Goal: Task Accomplishment & Management: Use online tool/utility

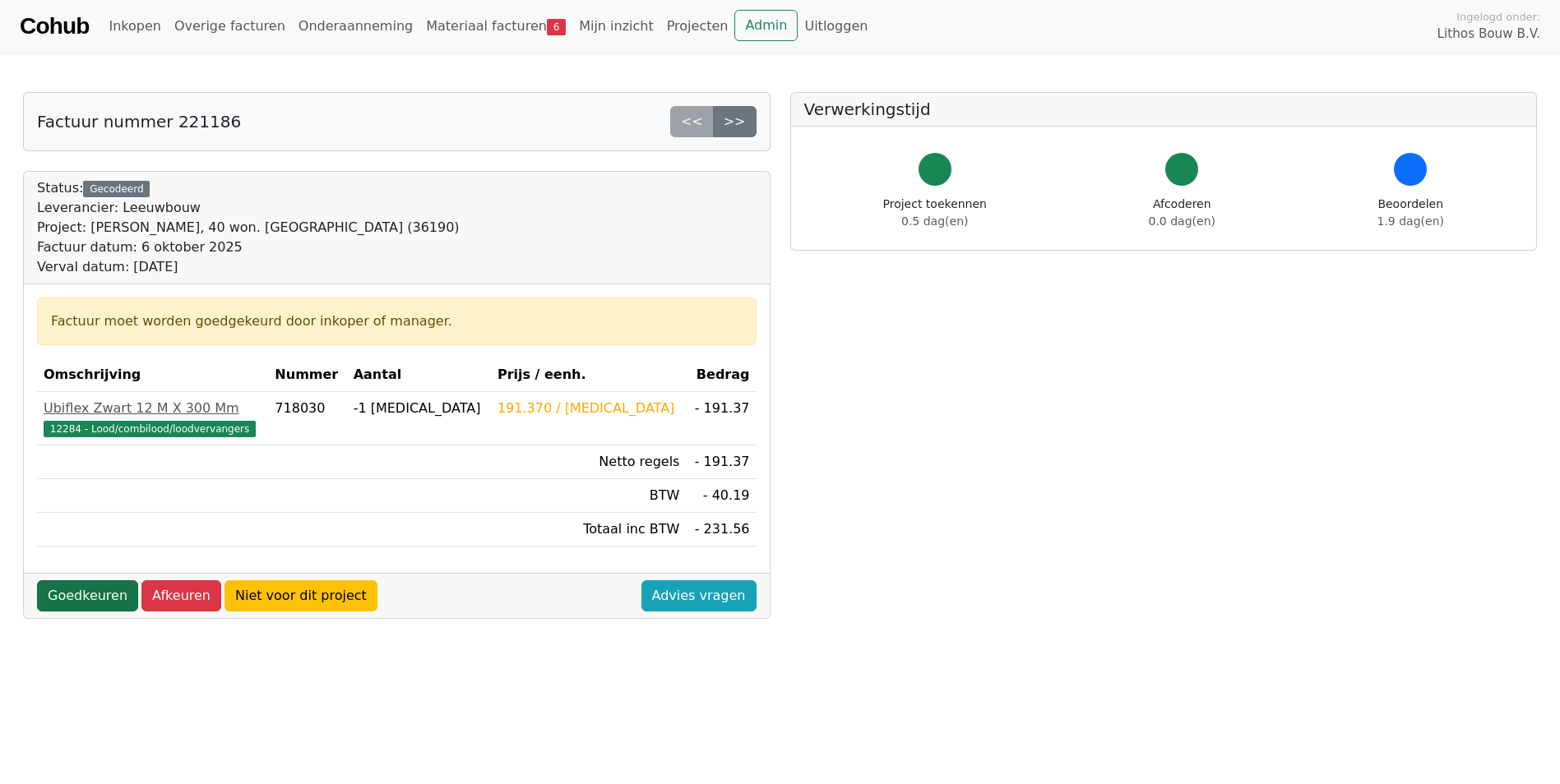
click at [87, 592] on link "Goedkeuren" at bounding box center [87, 596] width 101 height 31
click at [91, 599] on link "Goedkeuren" at bounding box center [87, 596] width 101 height 31
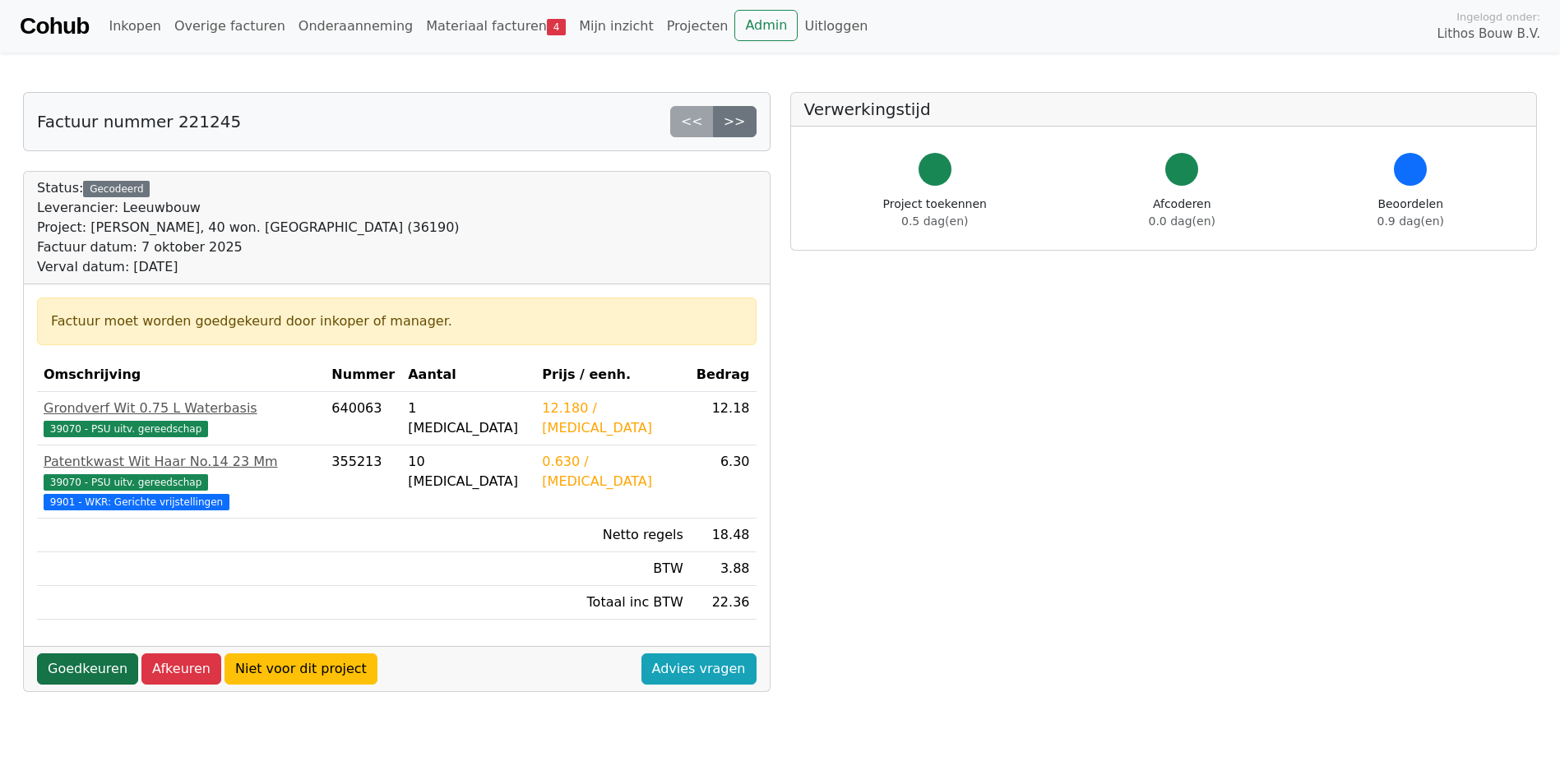
click at [86, 654] on link "Goedkeuren" at bounding box center [87, 670] width 101 height 31
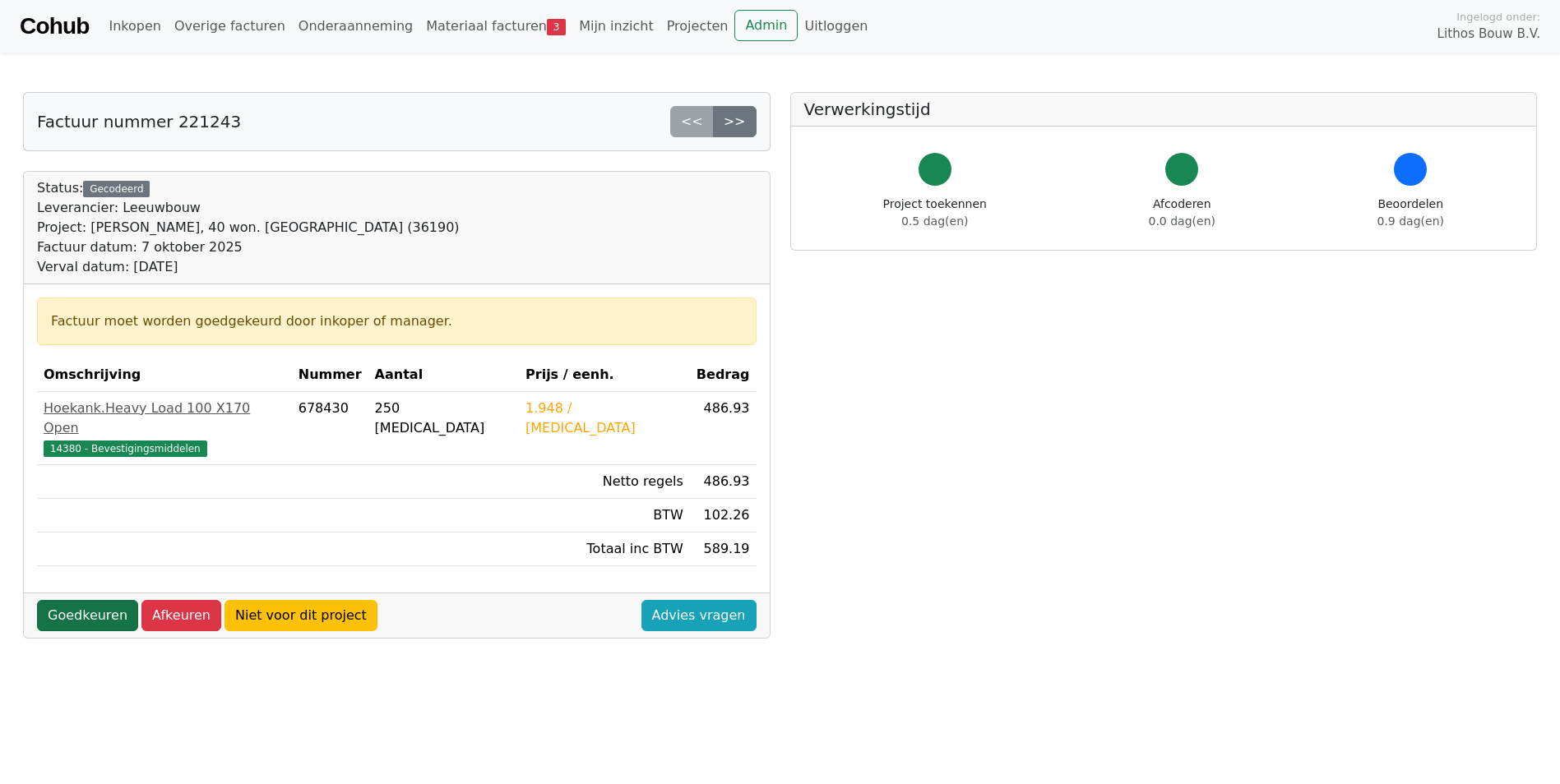
click at [94, 601] on link "Goedkeuren" at bounding box center [87, 616] width 101 height 31
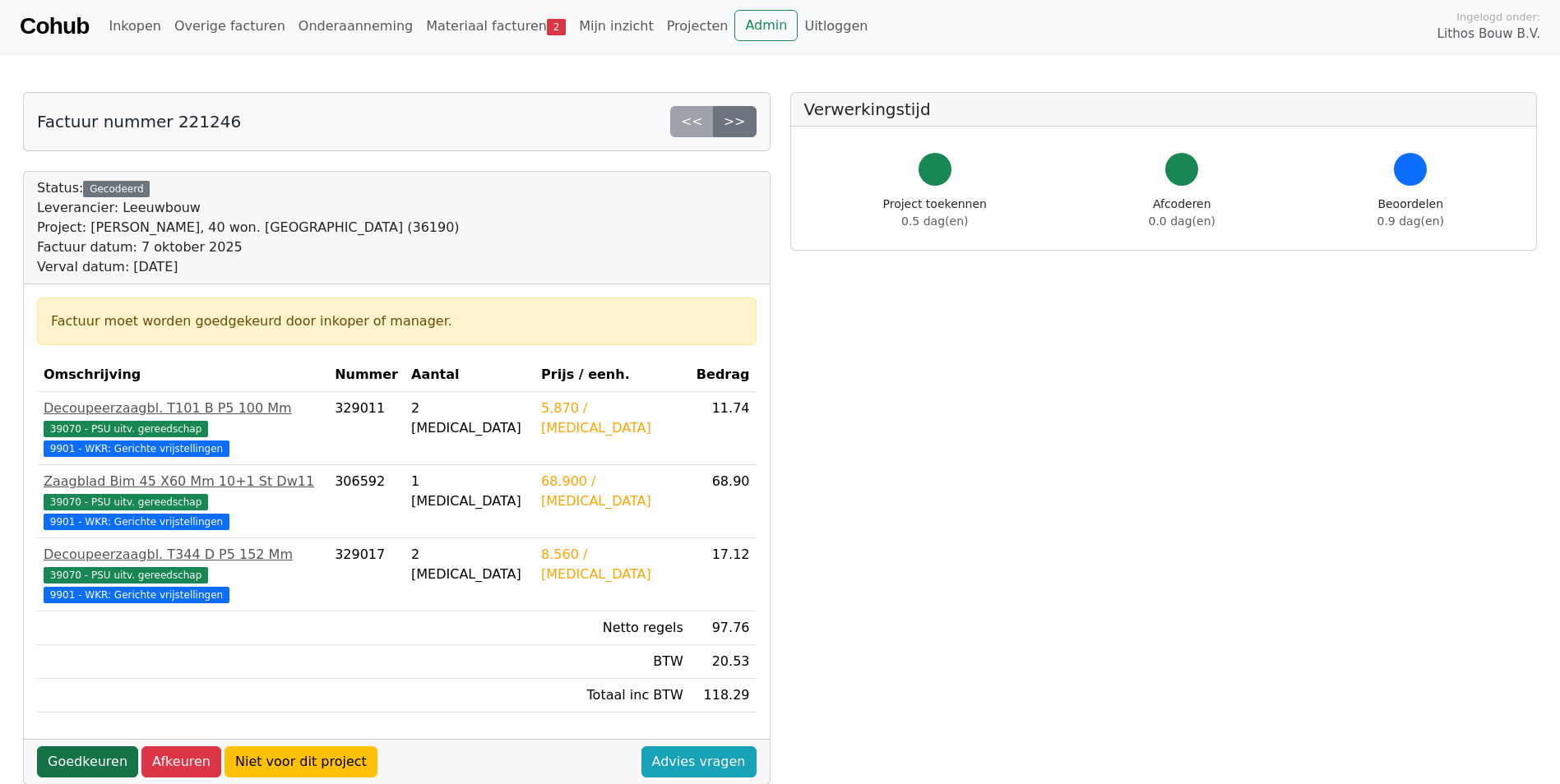
click at [100, 746] on link "Goedkeuren" at bounding box center [87, 762] width 101 height 31
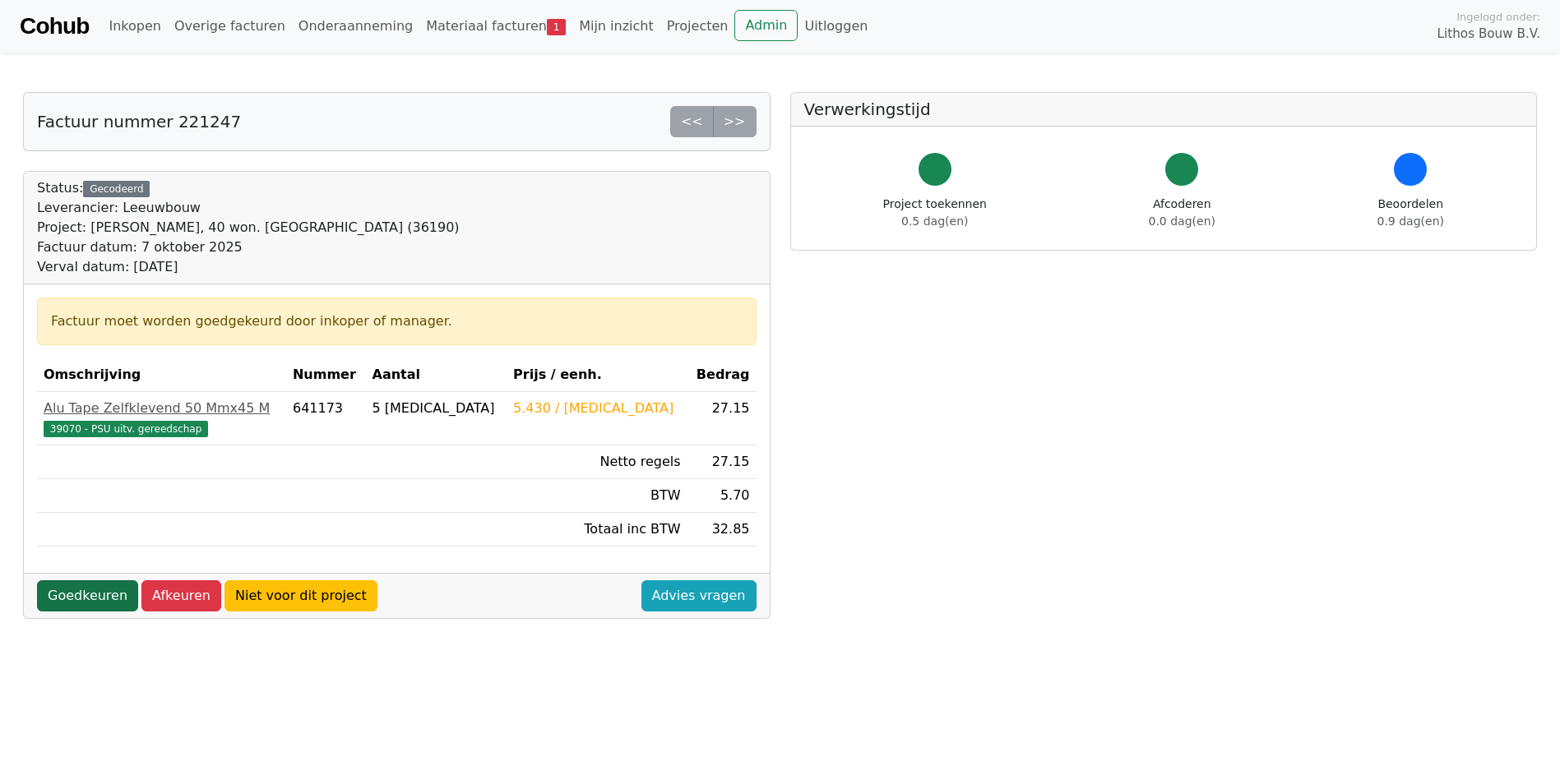
click at [84, 594] on link "Goedkeuren" at bounding box center [87, 596] width 101 height 31
